Goal: Task Accomplishment & Management: Manage account settings

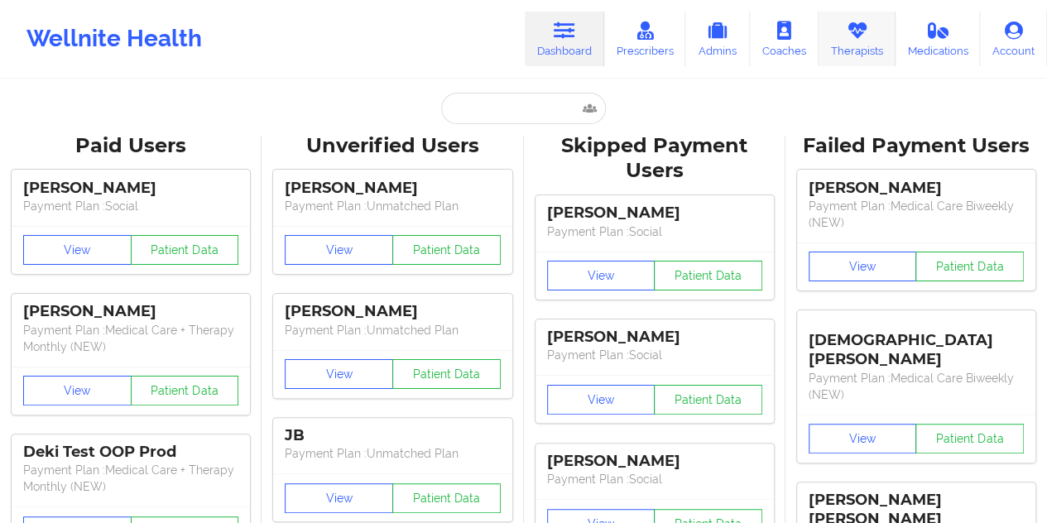
click at [858, 34] on icon at bounding box center [857, 31] width 22 height 18
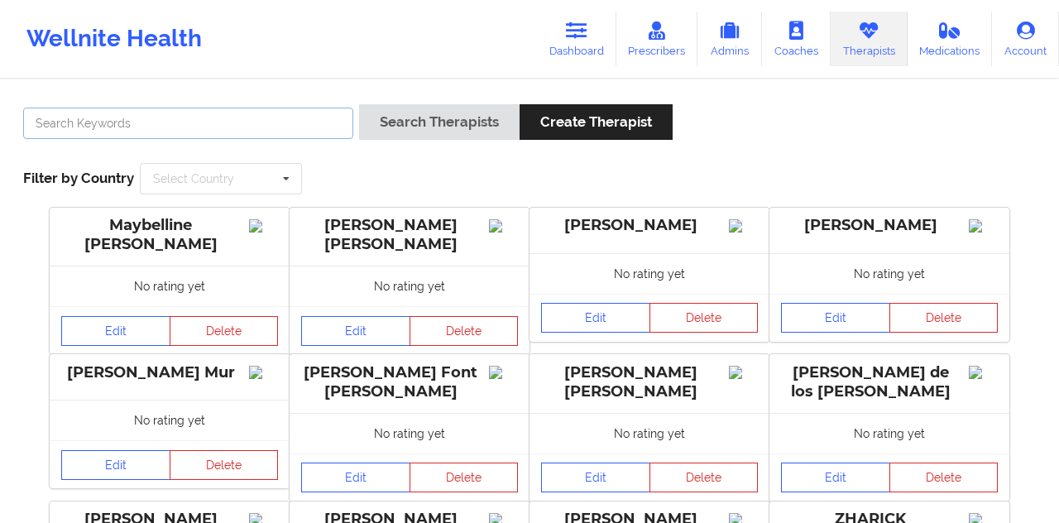
click at [153, 124] on input "text" at bounding box center [188, 123] width 330 height 31
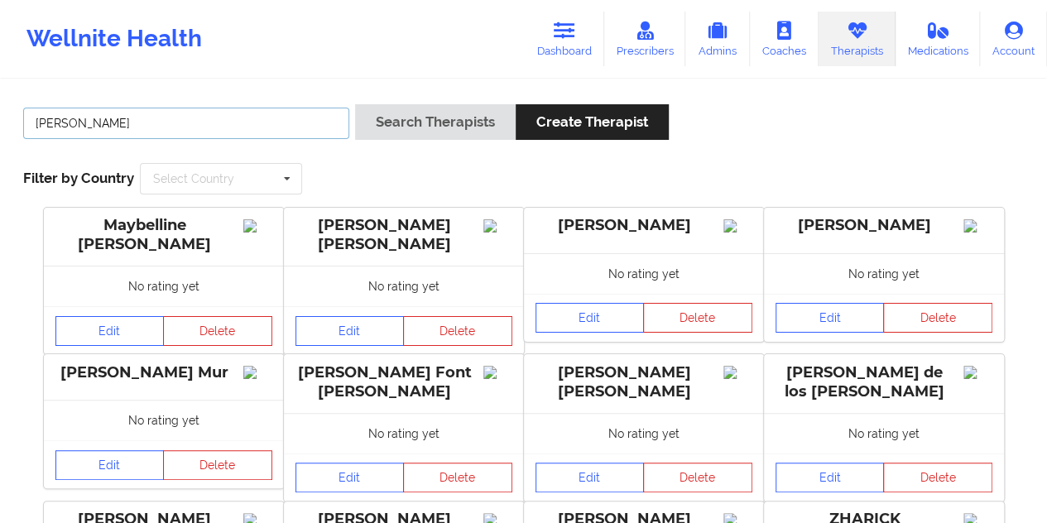
click at [355, 104] on button "Search Therapists" at bounding box center [435, 122] width 161 height 36
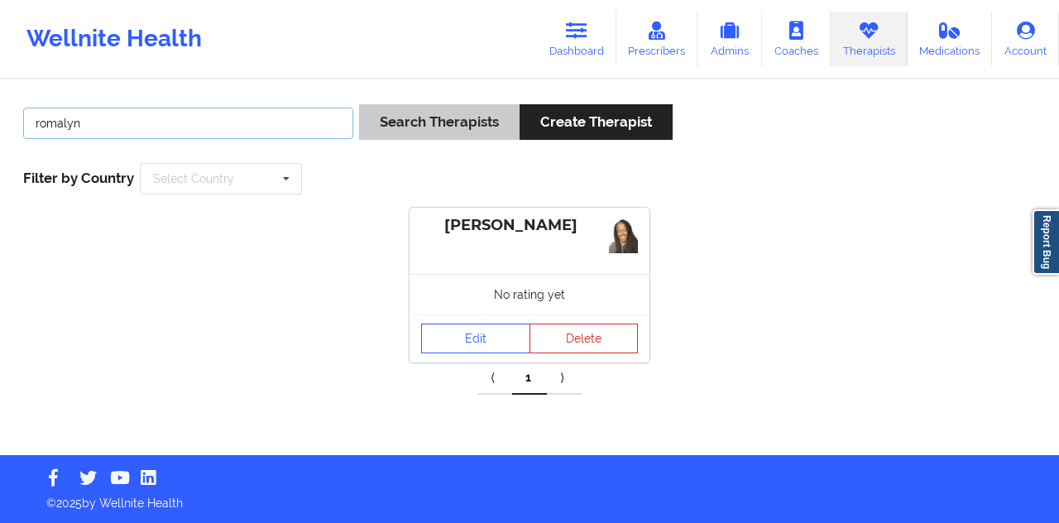
type input "romalyn"
click at [439, 113] on button "Search Therapists" at bounding box center [439, 122] width 161 height 36
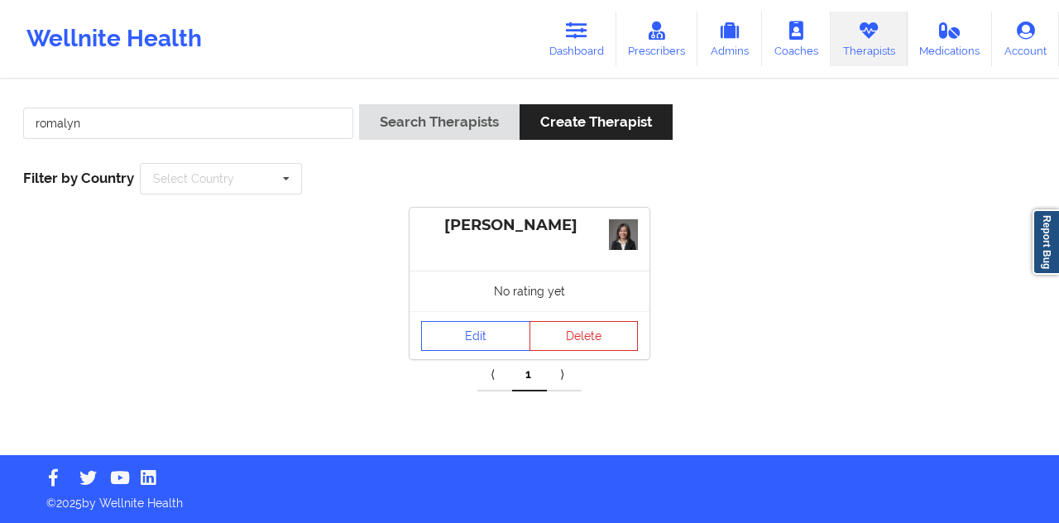
click at [526, 235] on div "[PERSON_NAME]" at bounding box center [529, 225] width 217 height 19
click at [476, 327] on link "Edit" at bounding box center [475, 336] width 109 height 30
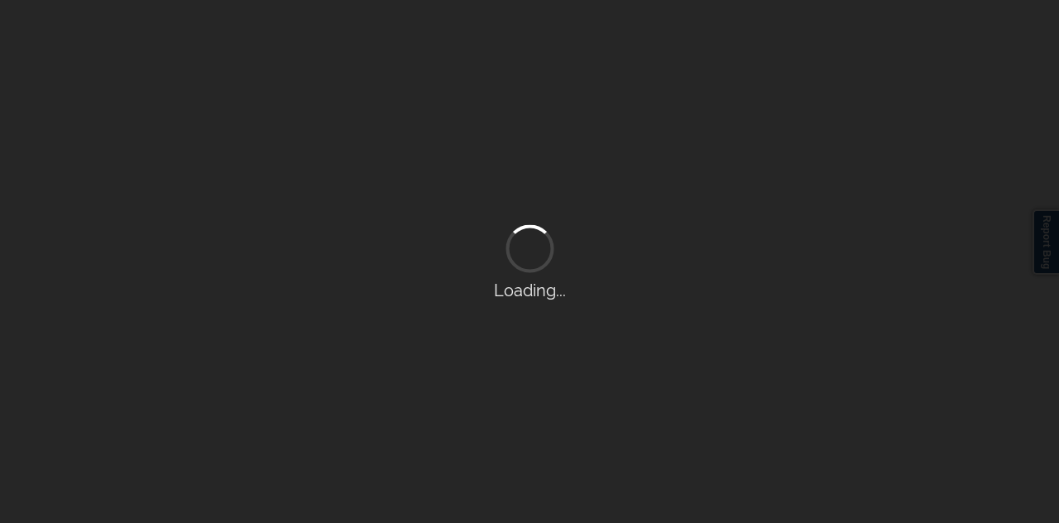
click at [476, 327] on div "Loading..." at bounding box center [529, 261] width 1059 height 523
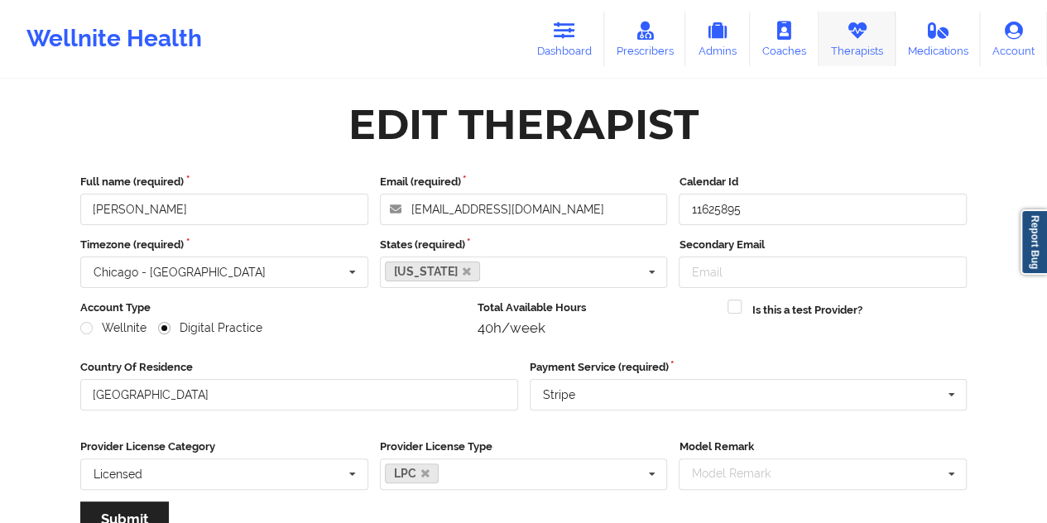
click at [867, 31] on icon at bounding box center [857, 31] width 22 height 18
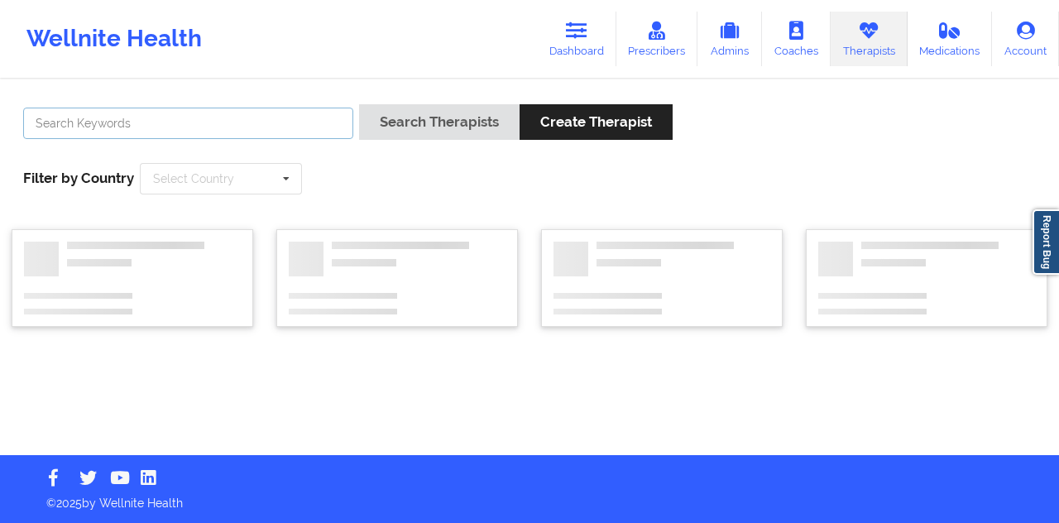
click at [177, 120] on input "text" at bounding box center [188, 123] width 330 height 31
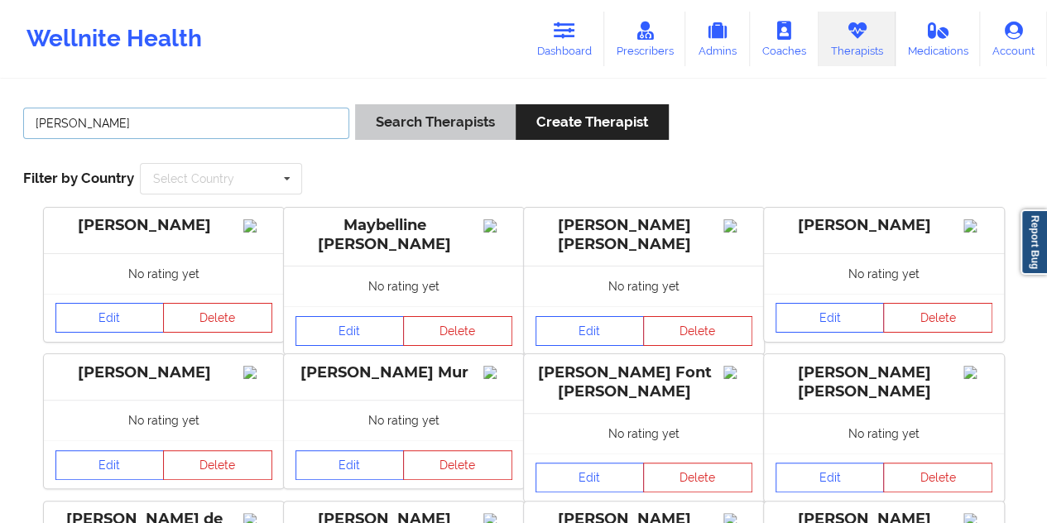
type input "[PERSON_NAME]"
click at [426, 117] on button "Search Therapists" at bounding box center [435, 122] width 161 height 36
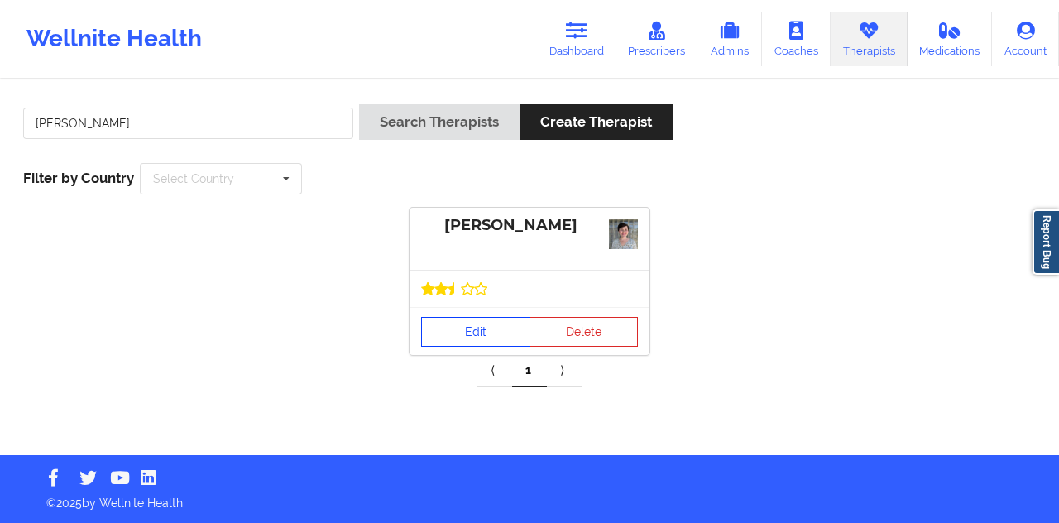
click at [492, 317] on link "Edit" at bounding box center [475, 332] width 109 height 30
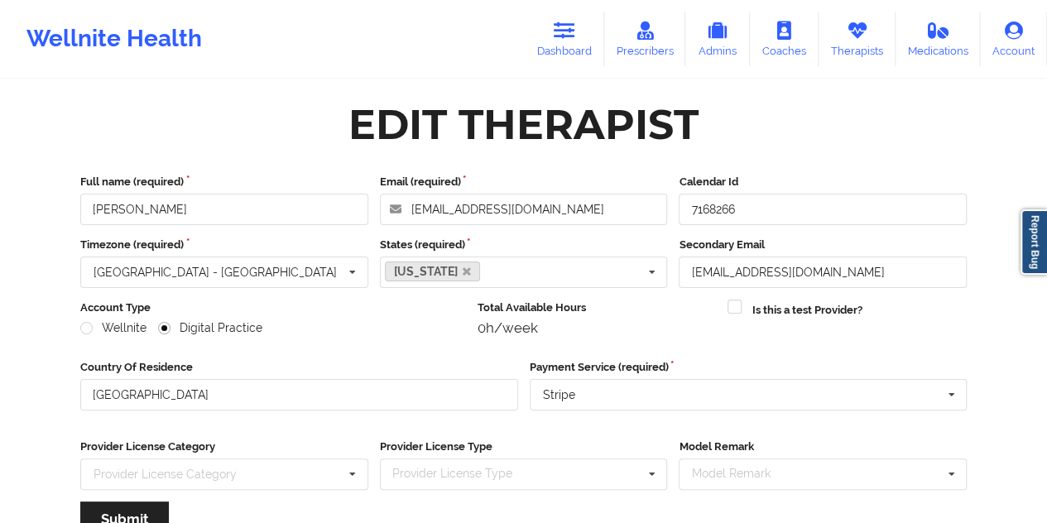
click at [905, 143] on div "Edit Therapist" at bounding box center [524, 124] width 910 height 52
click at [872, 270] on input "[EMAIL_ADDRESS][DOMAIN_NAME]" at bounding box center [823, 272] width 288 height 31
click at [851, 36] on icon at bounding box center [857, 31] width 22 height 18
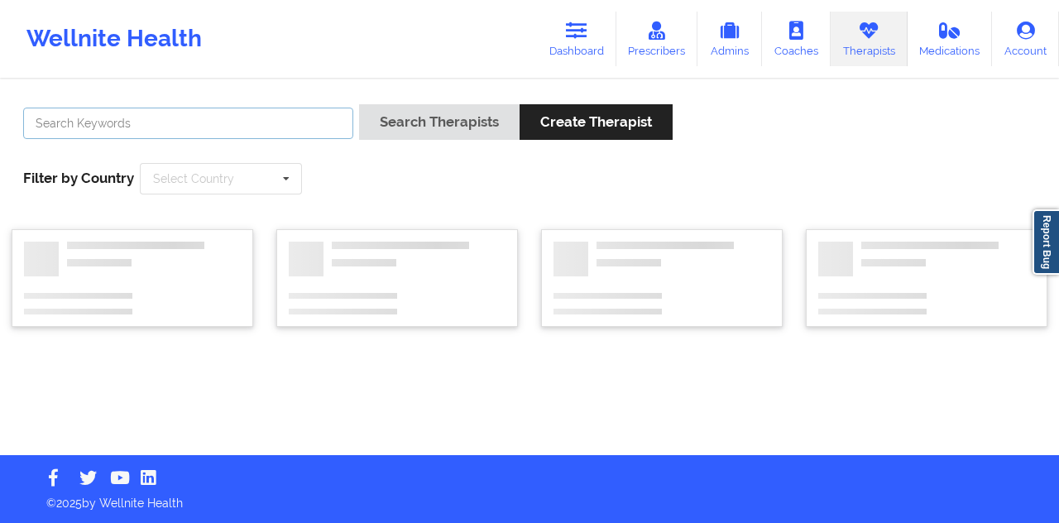
click at [156, 127] on input "text" at bounding box center [188, 123] width 330 height 31
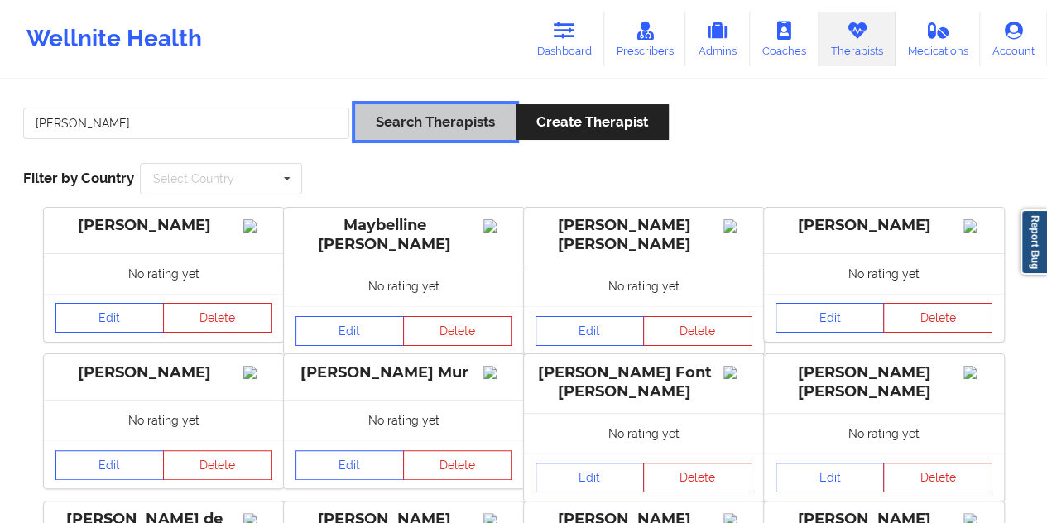
click at [472, 118] on button "Search Therapists" at bounding box center [435, 122] width 161 height 36
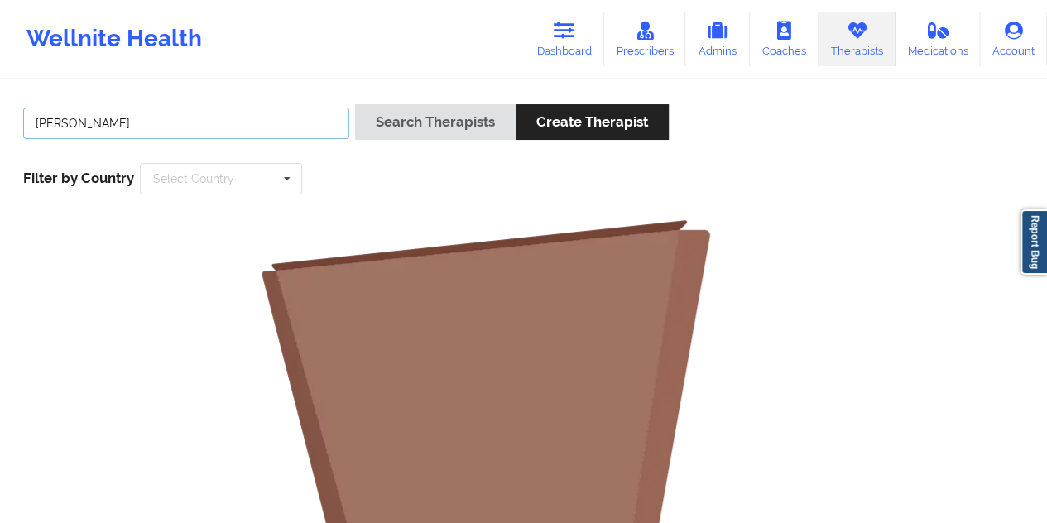
click at [140, 118] on input "[PERSON_NAME]" at bounding box center [186, 123] width 326 height 31
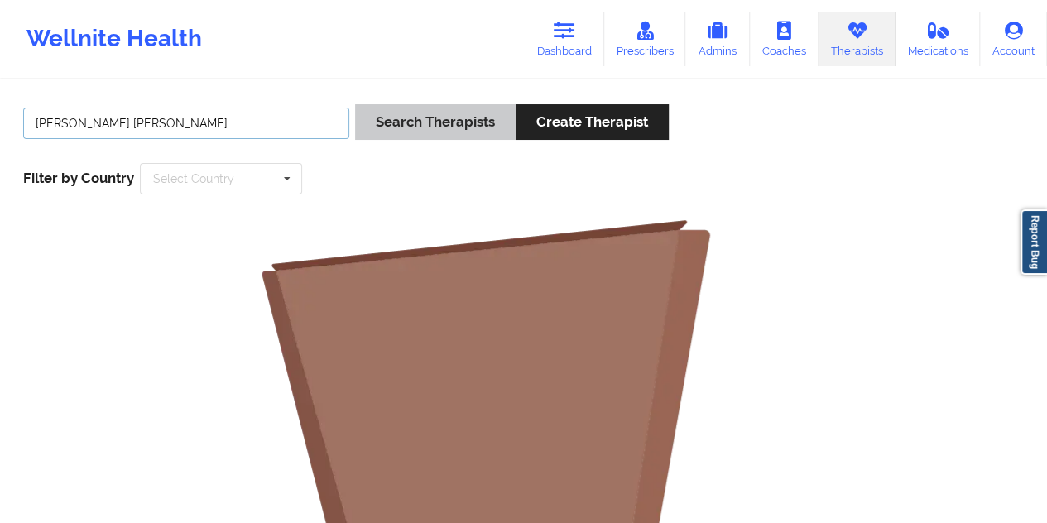
type input "[PERSON_NAME] [PERSON_NAME]"
click at [409, 122] on button "Search Therapists" at bounding box center [435, 122] width 161 height 36
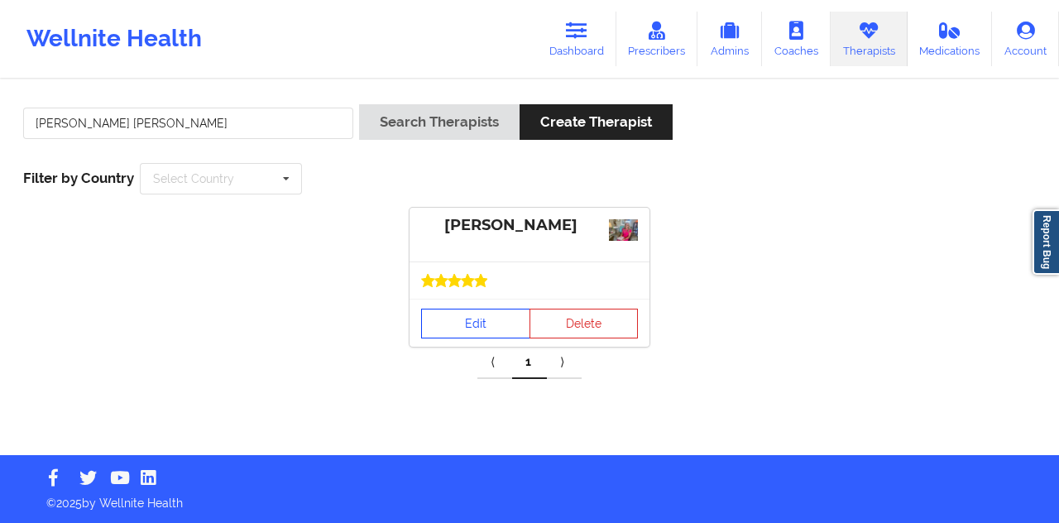
click at [500, 315] on link "Edit" at bounding box center [475, 324] width 109 height 30
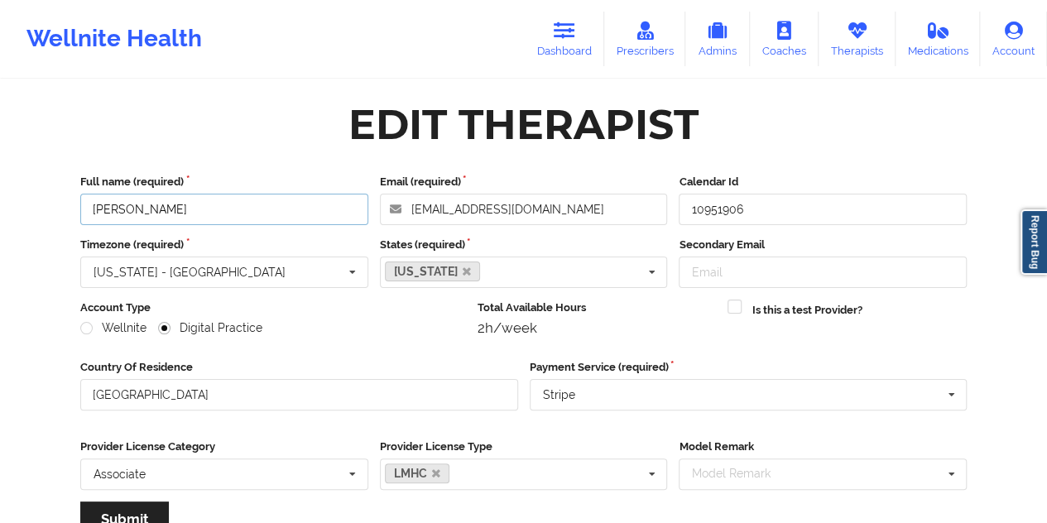
click at [216, 210] on input "[PERSON_NAME]" at bounding box center [224, 209] width 288 height 31
